Goal: Register for event/course

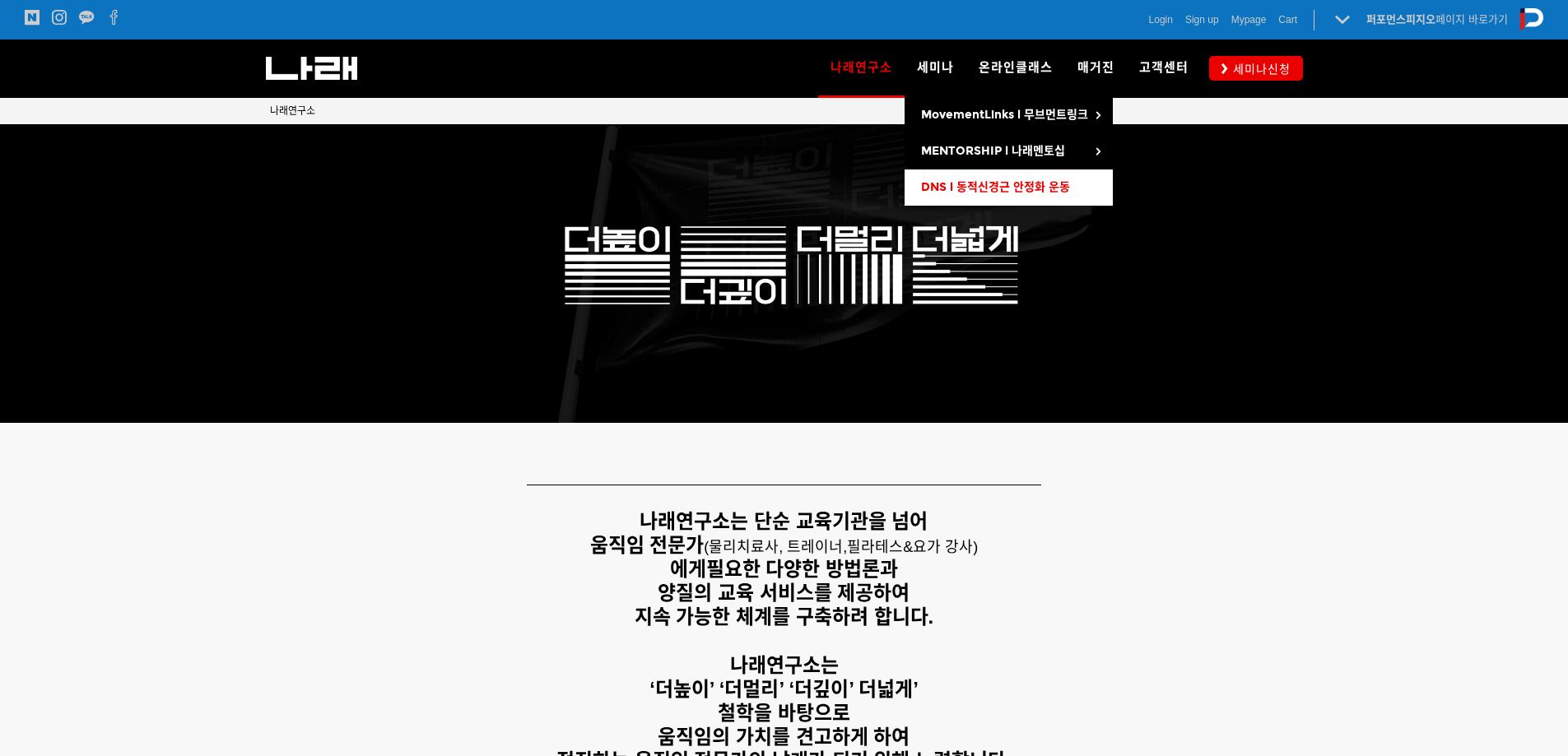
click at [944, 172] on link "DNS l 동적신경근 안정화 운동" at bounding box center [1008, 187] width 208 height 36
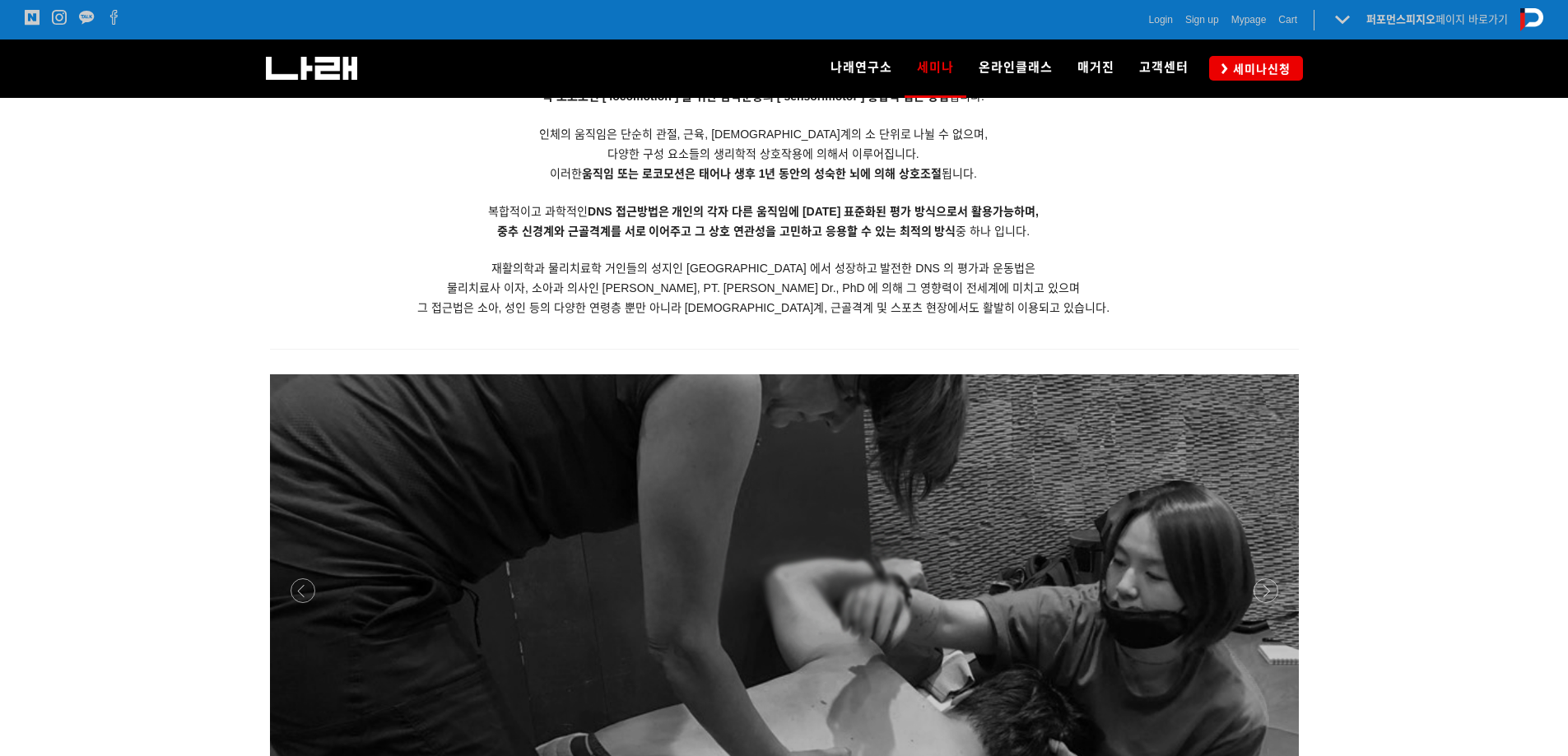
scroll to position [1648, 0]
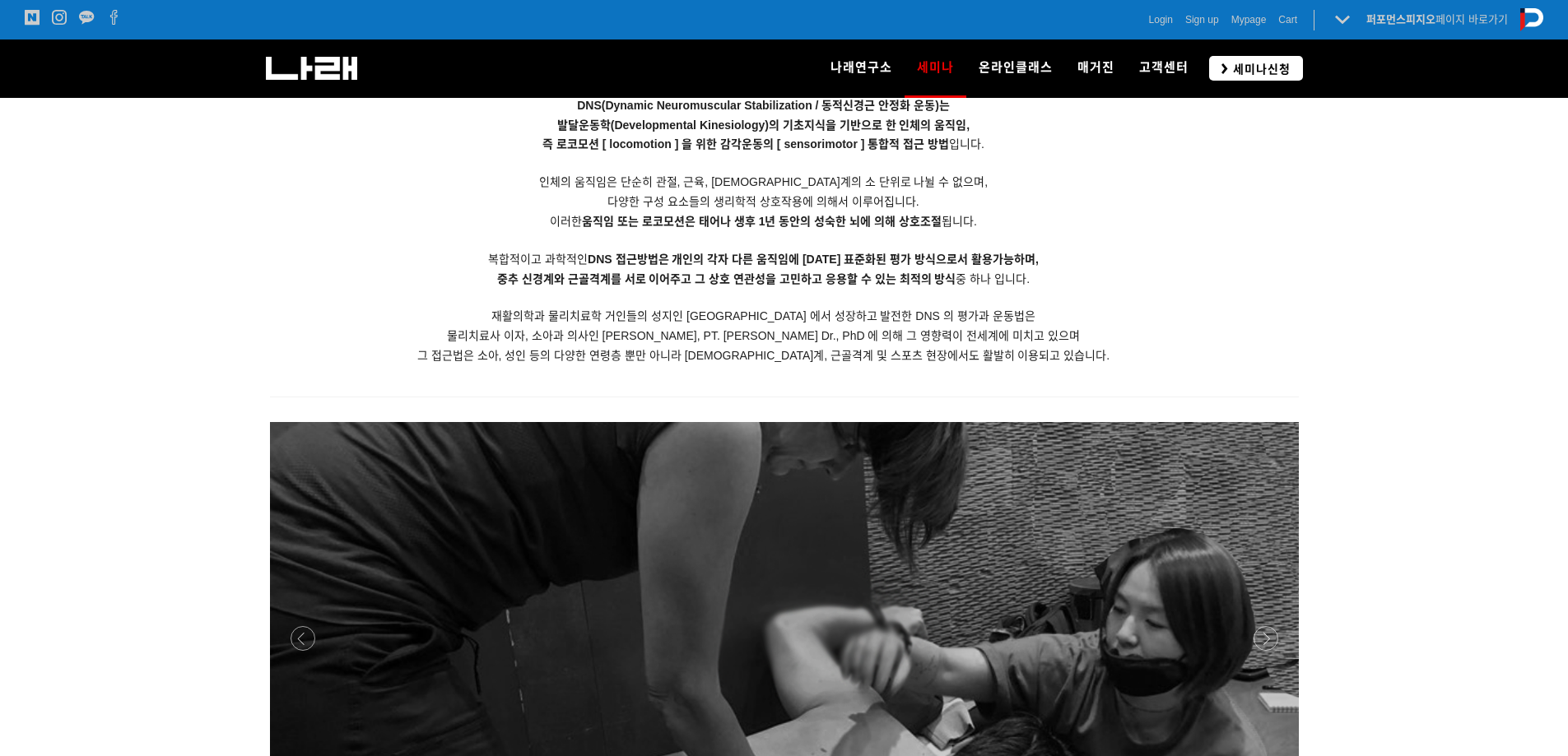
click at [1281, 70] on span "세미나신청" at bounding box center [1258, 69] width 62 height 17
